Goal: Transaction & Acquisition: Obtain resource

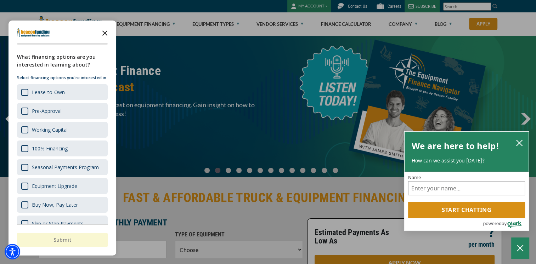
click at [105, 33] on polygon "Close the survey" at bounding box center [104, 32] width 5 height 5
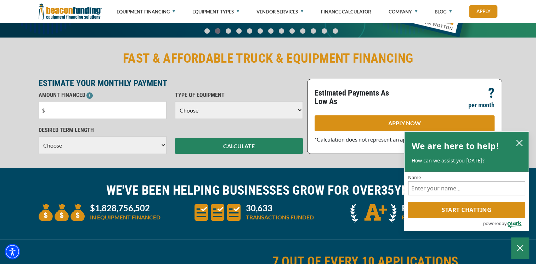
scroll to position [137, 0]
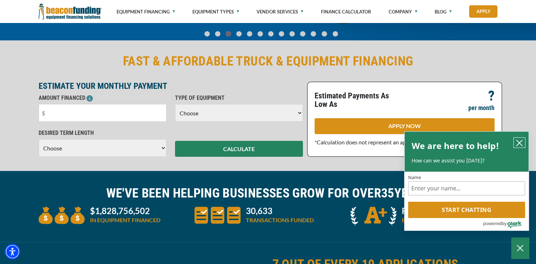
click at [519, 141] on icon "close chatbox" at bounding box center [519, 143] width 7 height 7
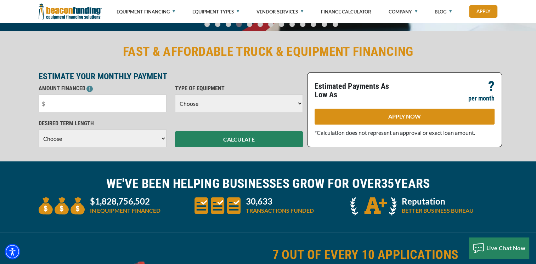
scroll to position [141, 0]
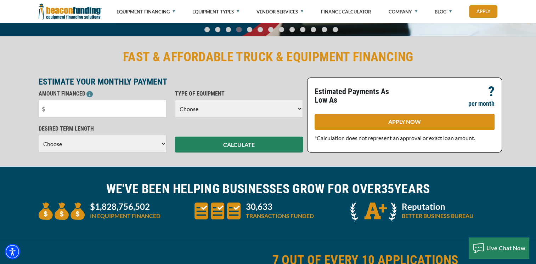
click at [299, 110] on select "Choose Backhoe Boom/Bucket Truck Chipper Commercial Mower Crane DTG/DTF Printin…" at bounding box center [239, 109] width 128 height 18
click at [291, 91] on p "TYPE OF EQUIPMENT" at bounding box center [239, 94] width 128 height 9
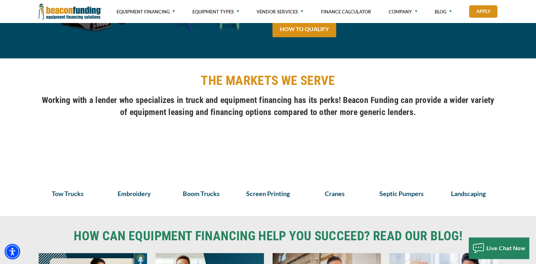
scroll to position [445, 0]
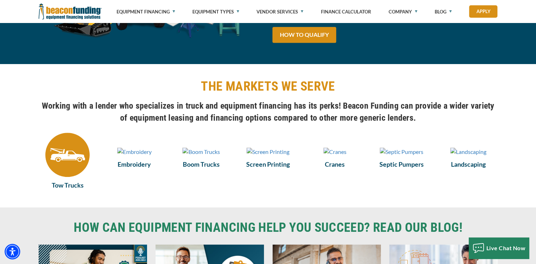
click at [48, 163] on img at bounding box center [67, 155] width 44 height 44
